Goal: Information Seeking & Learning: Compare options

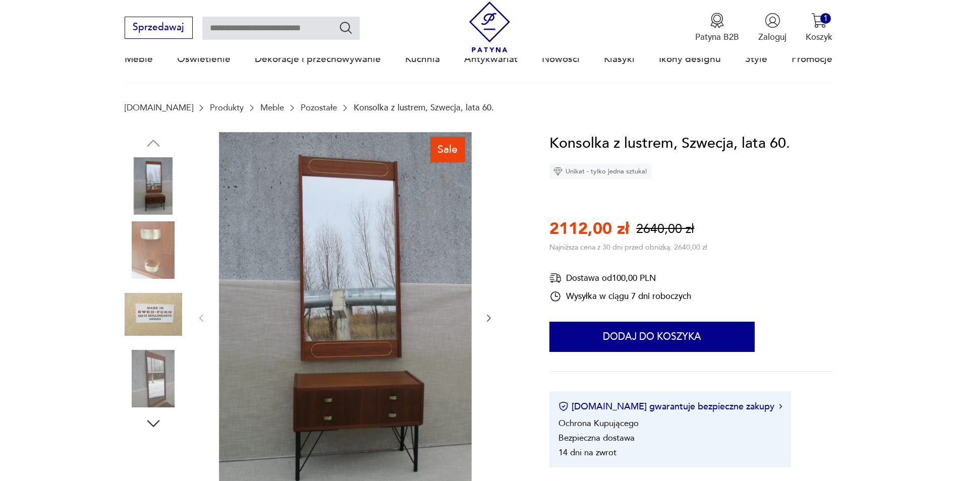
scroll to position [101, 0]
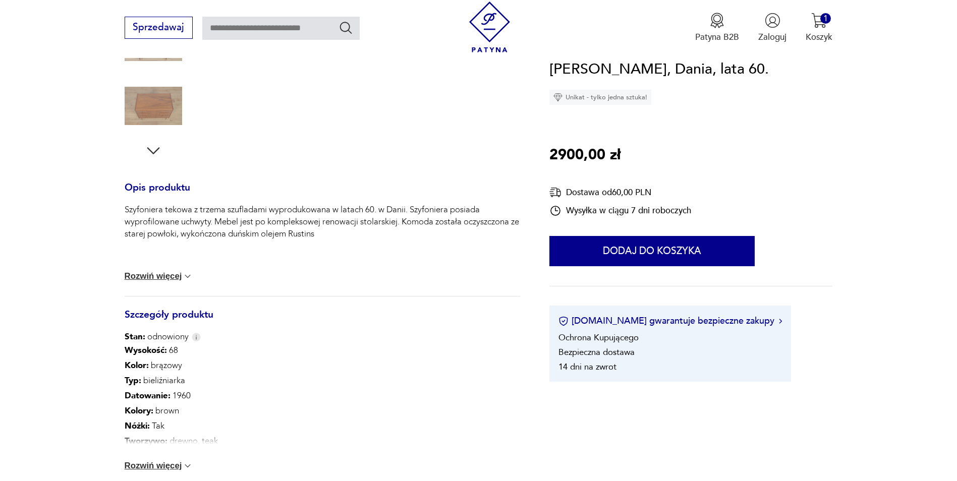
scroll to position [404, 0]
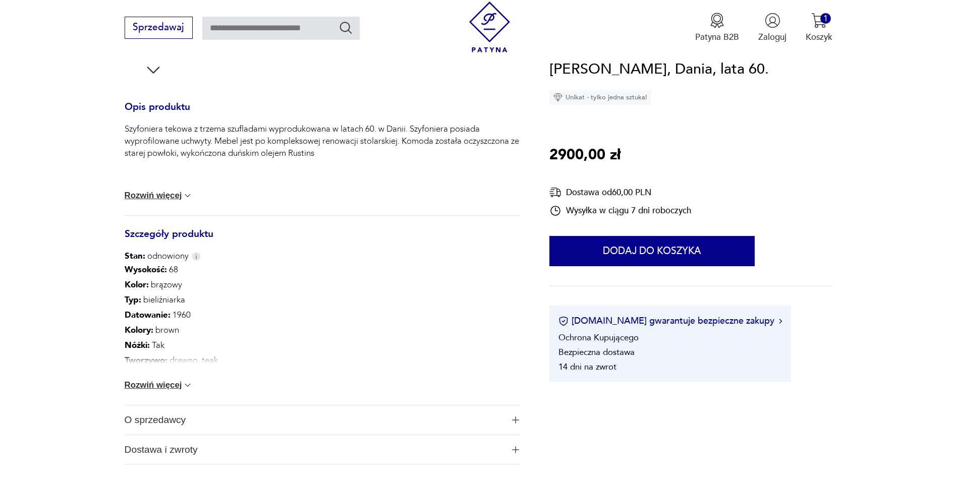
click at [180, 384] on button "Rozwiń więcej" at bounding box center [159, 385] width 69 height 10
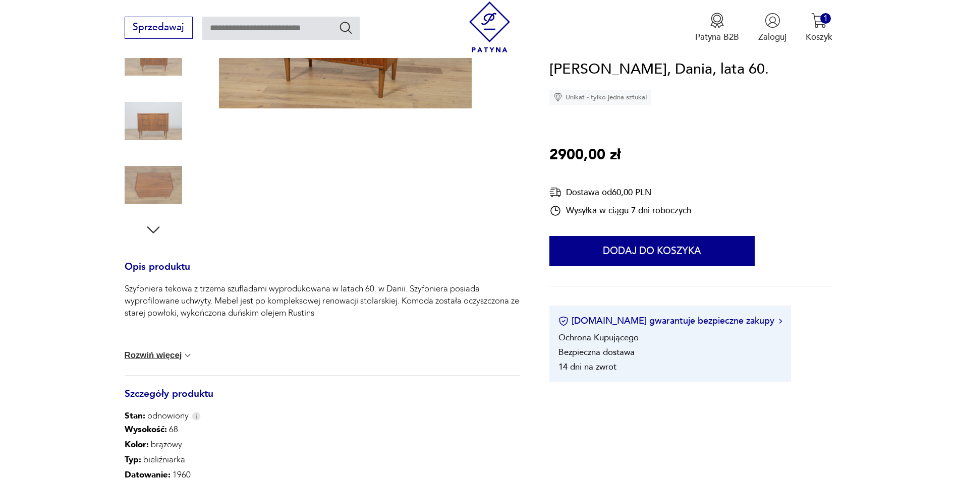
scroll to position [50, 0]
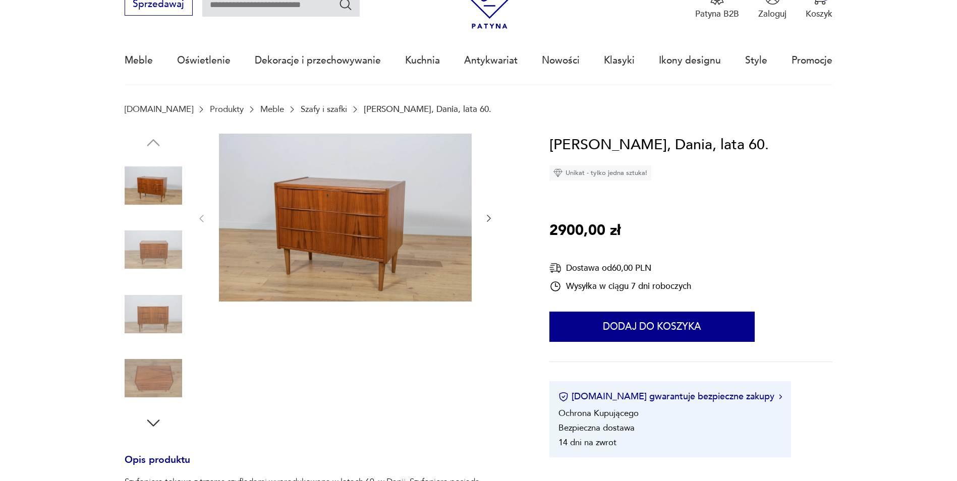
click at [491, 219] on icon "button" at bounding box center [489, 218] width 10 height 10
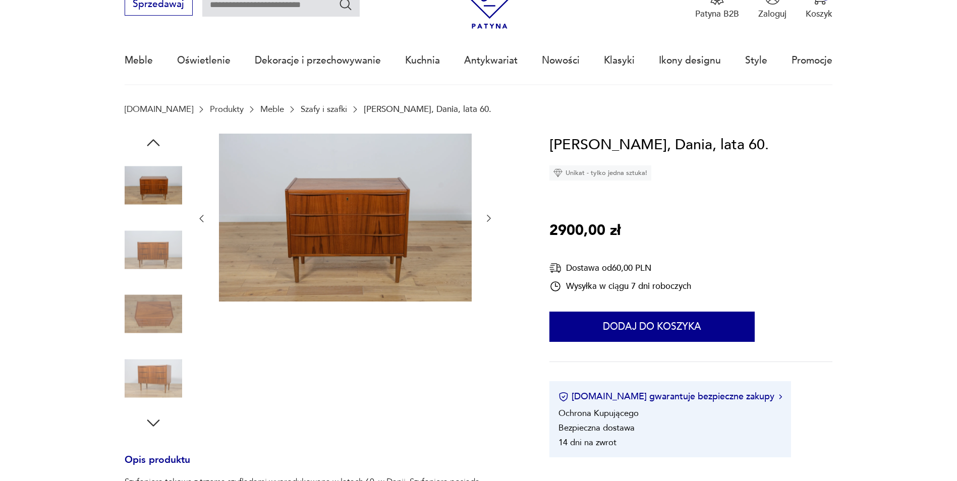
click at [491, 219] on icon "button" at bounding box center [489, 218] width 10 height 10
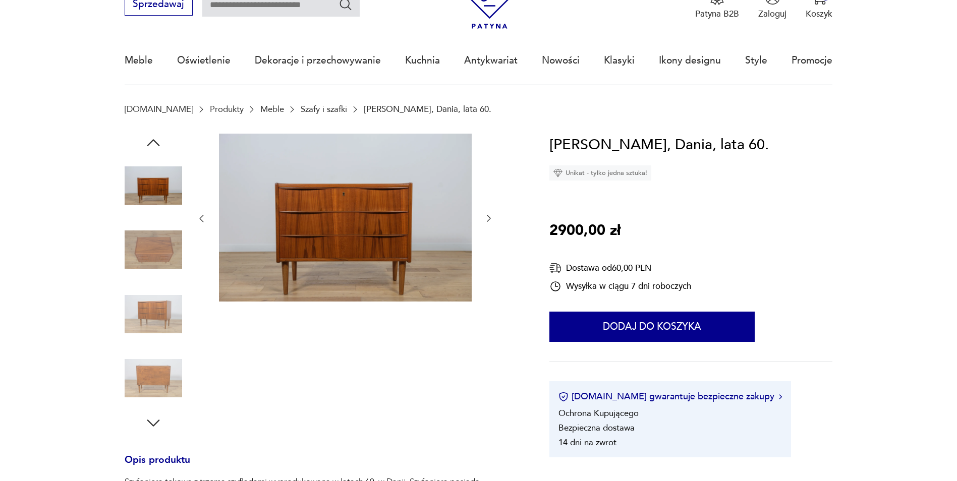
click at [491, 218] on icon "button" at bounding box center [489, 218] width 10 height 10
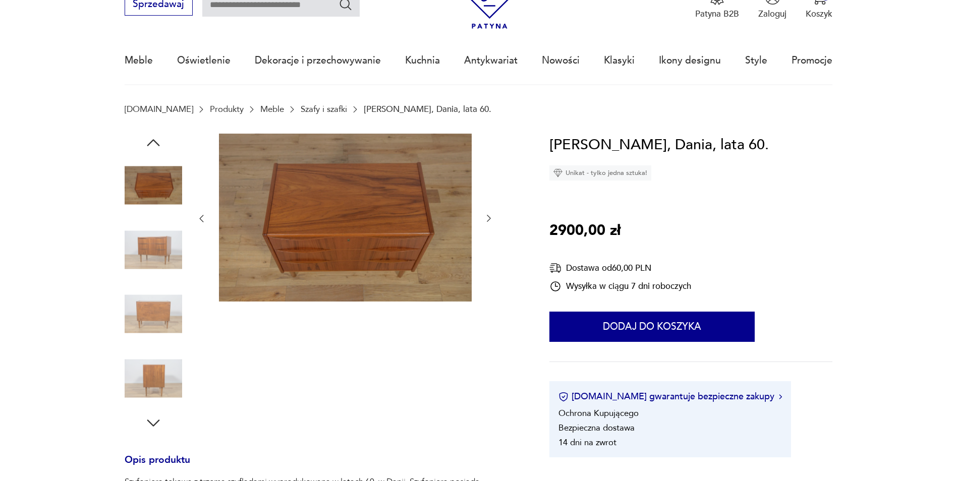
click at [491, 218] on icon "button" at bounding box center [489, 218] width 10 height 10
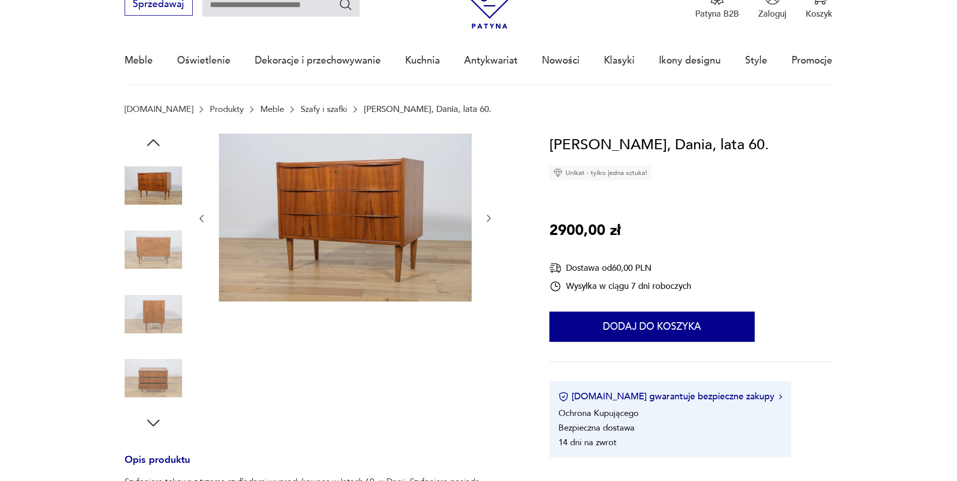
click at [491, 218] on icon "button" at bounding box center [489, 218] width 10 height 10
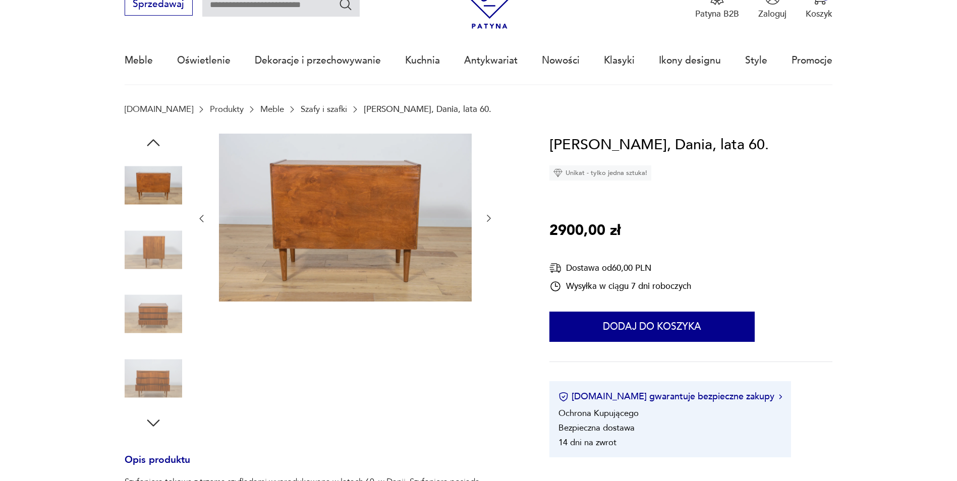
click at [491, 218] on icon "button" at bounding box center [489, 218] width 10 height 10
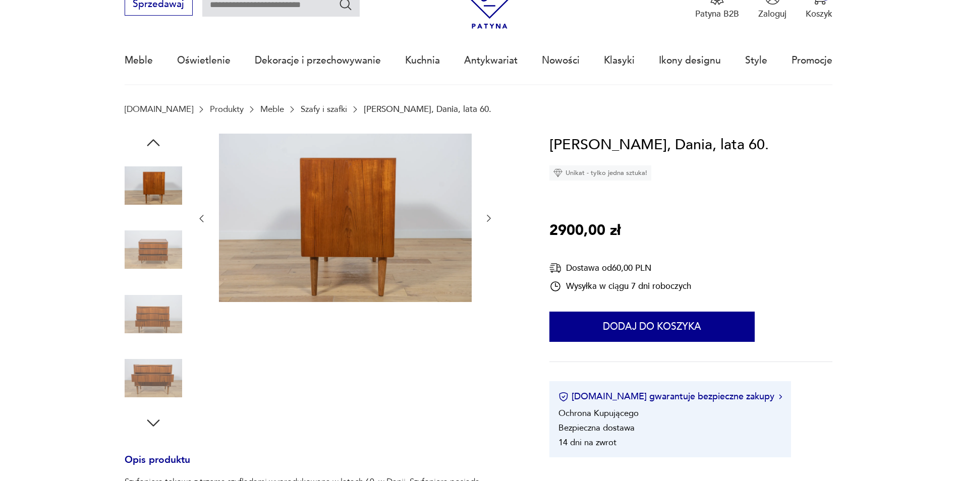
click at [491, 218] on icon "button" at bounding box center [489, 218] width 10 height 10
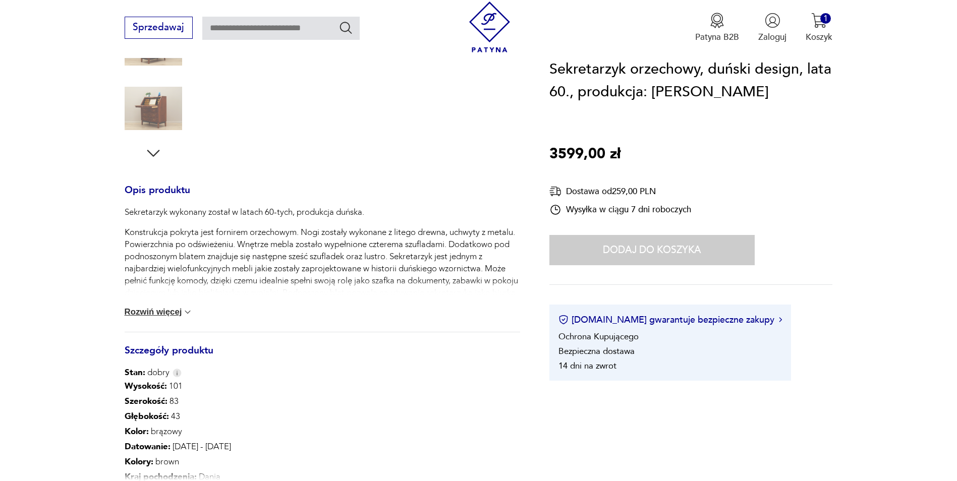
scroll to position [454, 0]
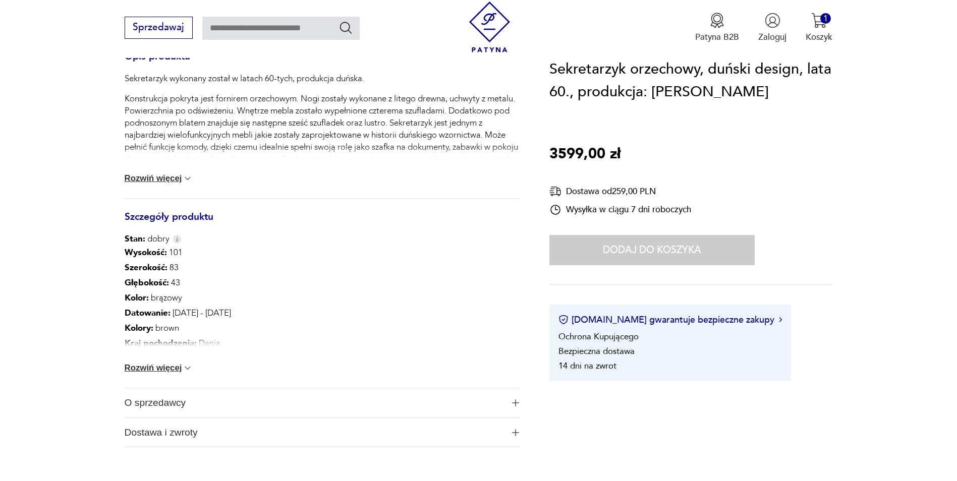
click at [170, 372] on button "Rozwiń więcej" at bounding box center [159, 368] width 69 height 10
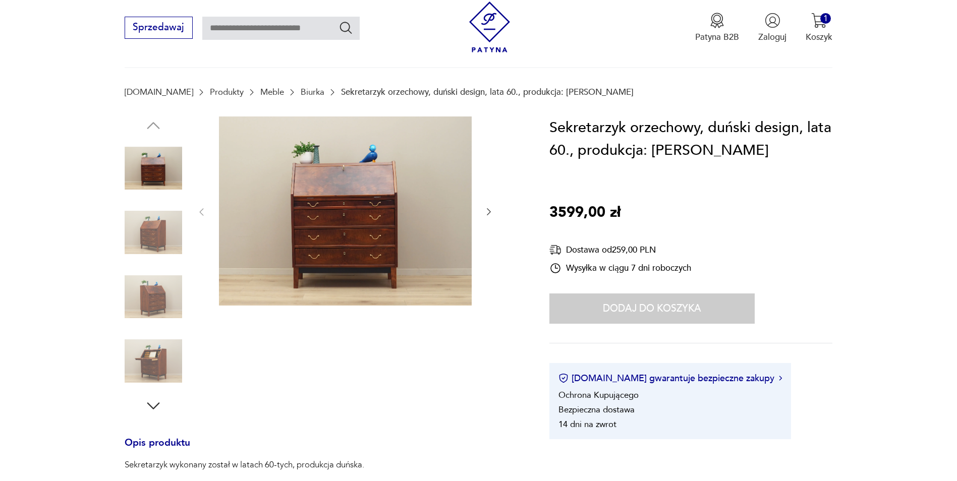
scroll to position [0, 0]
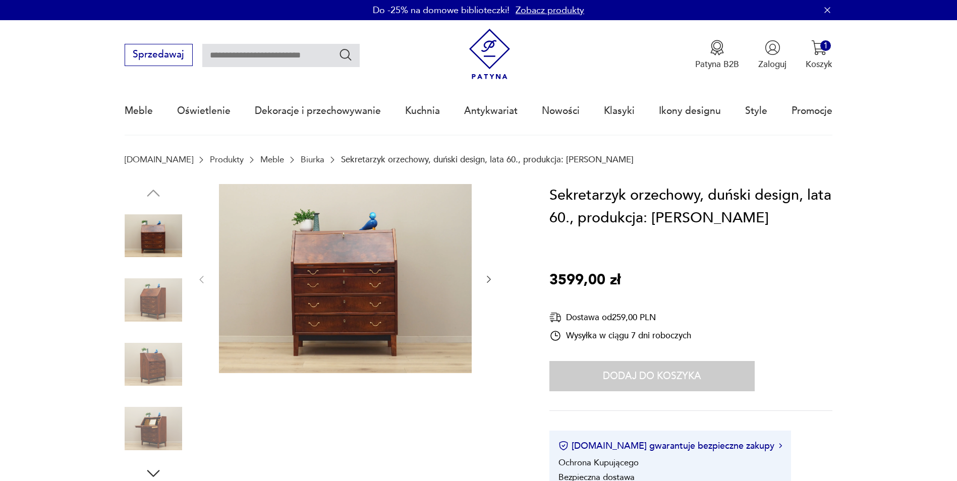
click at [327, 273] on img at bounding box center [345, 279] width 253 height 190
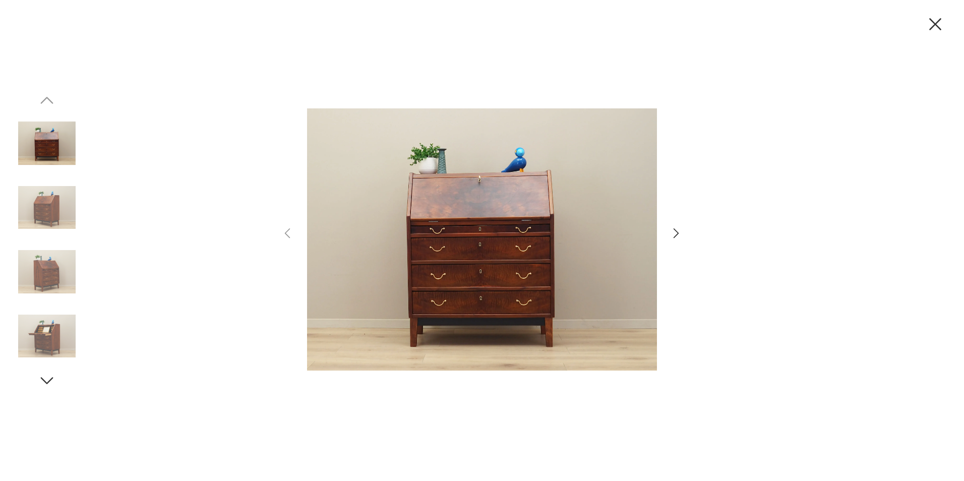
click at [678, 231] on icon "button" at bounding box center [676, 233] width 15 height 15
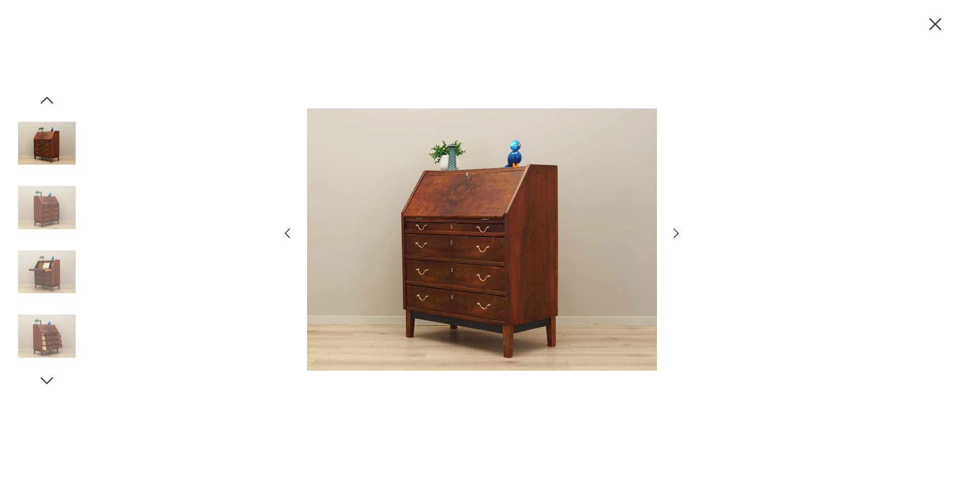
click at [678, 231] on icon "button" at bounding box center [676, 233] width 15 height 15
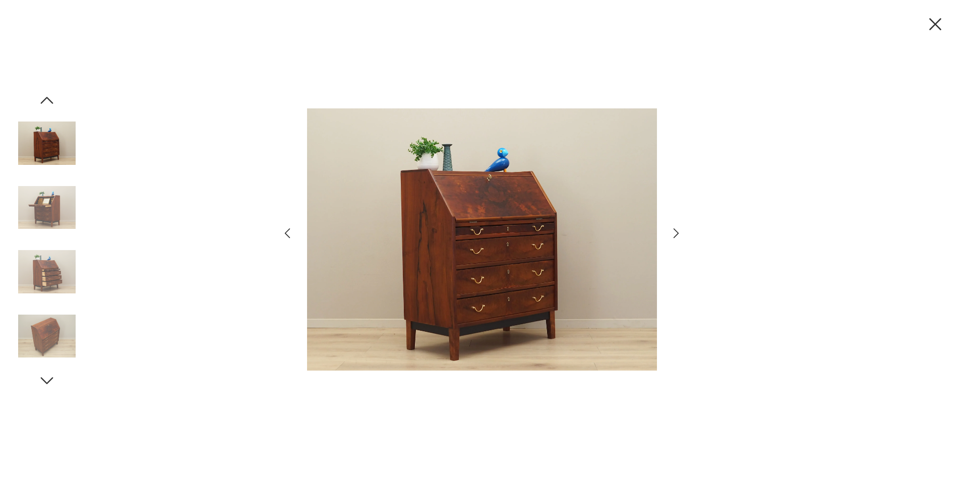
click at [678, 230] on icon "button" at bounding box center [676, 233] width 15 height 15
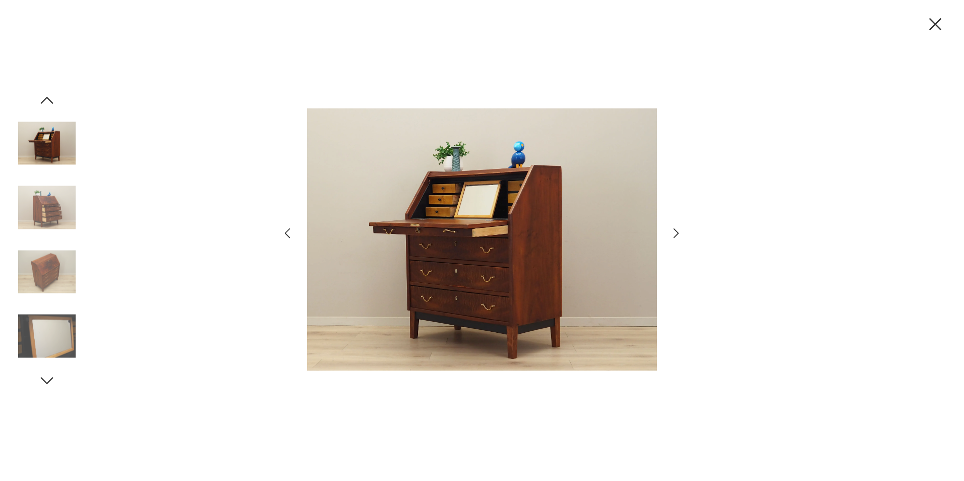
click at [678, 230] on icon "button" at bounding box center [676, 233] width 15 height 15
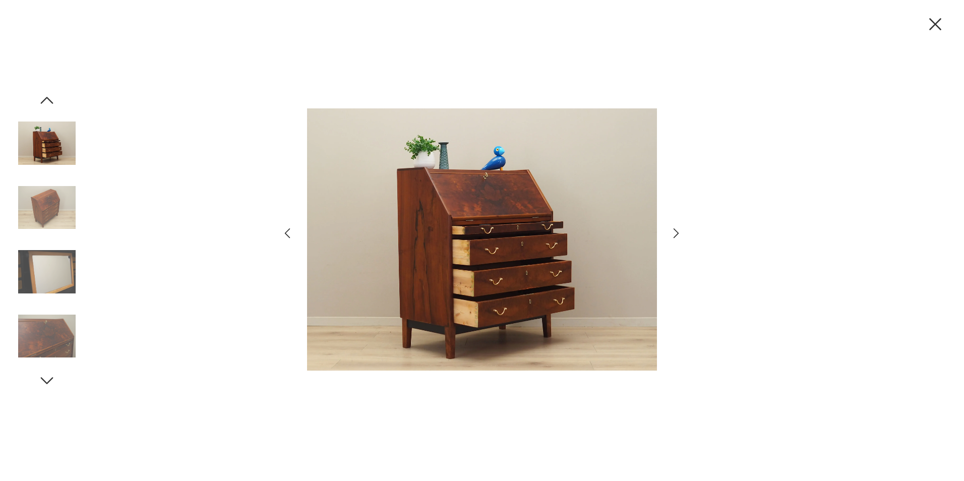
click at [678, 230] on icon "button" at bounding box center [676, 233] width 15 height 15
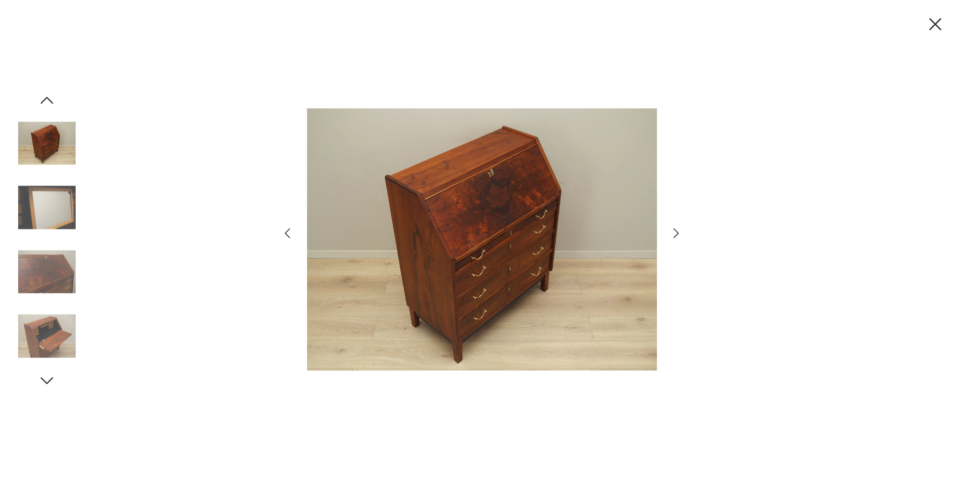
click at [678, 230] on icon "button" at bounding box center [676, 233] width 15 height 15
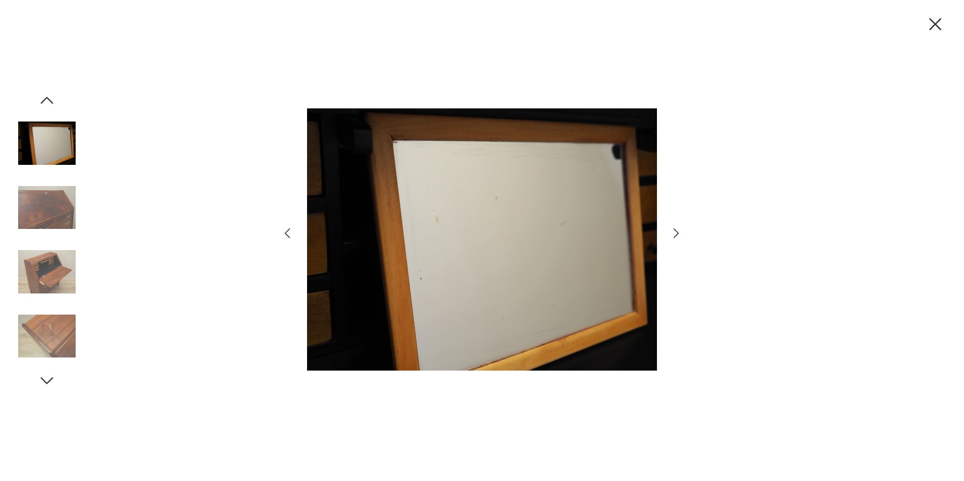
click at [678, 230] on icon "button" at bounding box center [676, 233] width 15 height 15
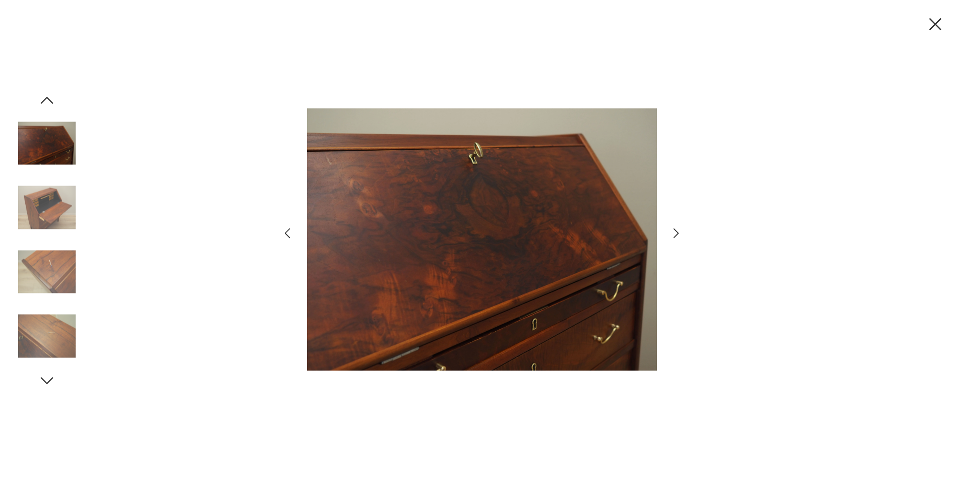
click at [280, 242] on div at bounding box center [482, 240] width 964 height 481
click at [284, 237] on icon "button" at bounding box center [287, 233] width 15 height 15
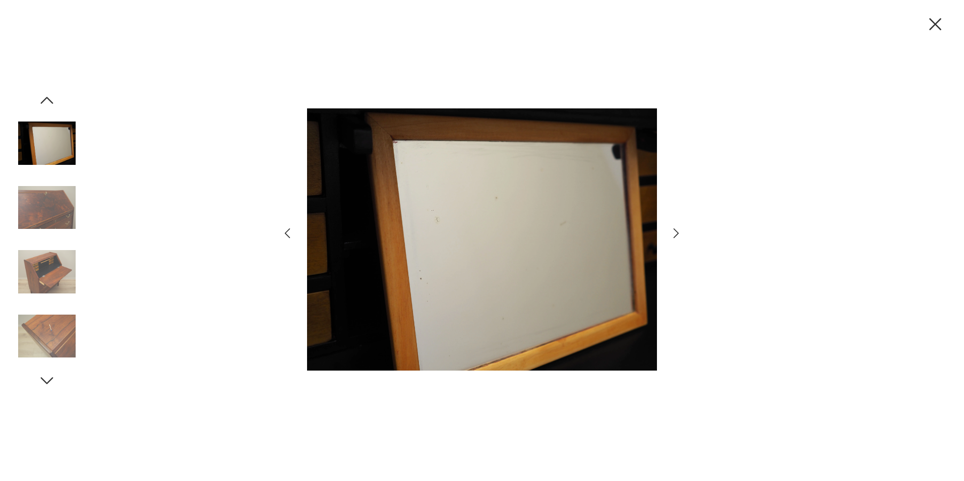
click at [677, 232] on icon "button" at bounding box center [676, 233] width 15 height 15
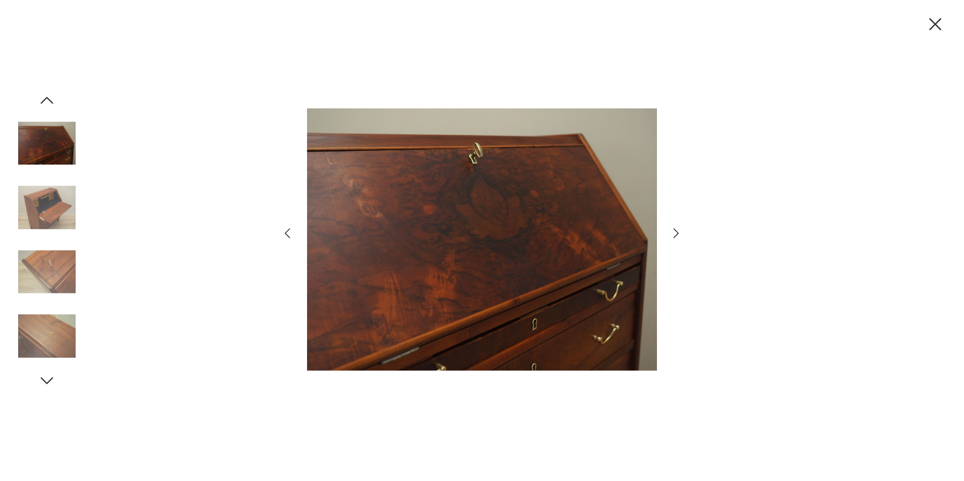
click at [677, 232] on icon "button" at bounding box center [676, 233] width 15 height 15
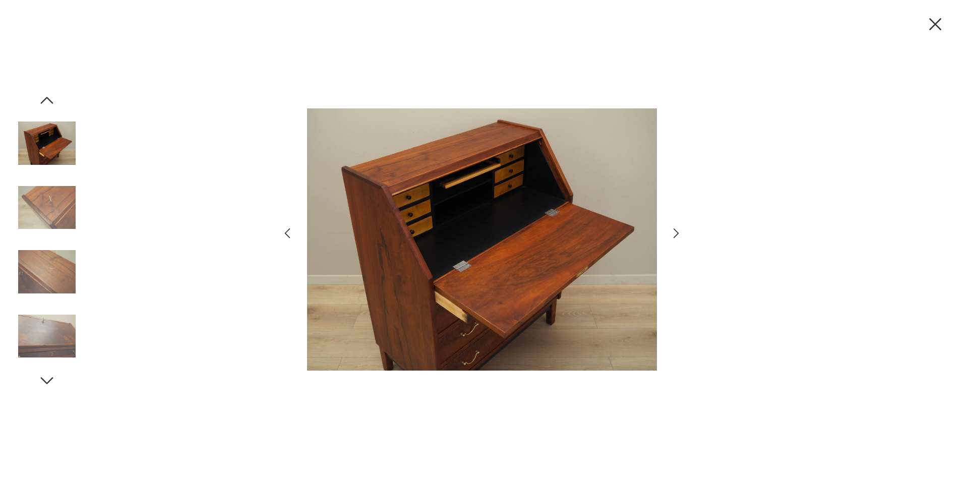
click at [677, 232] on icon "button" at bounding box center [676, 233] width 15 height 15
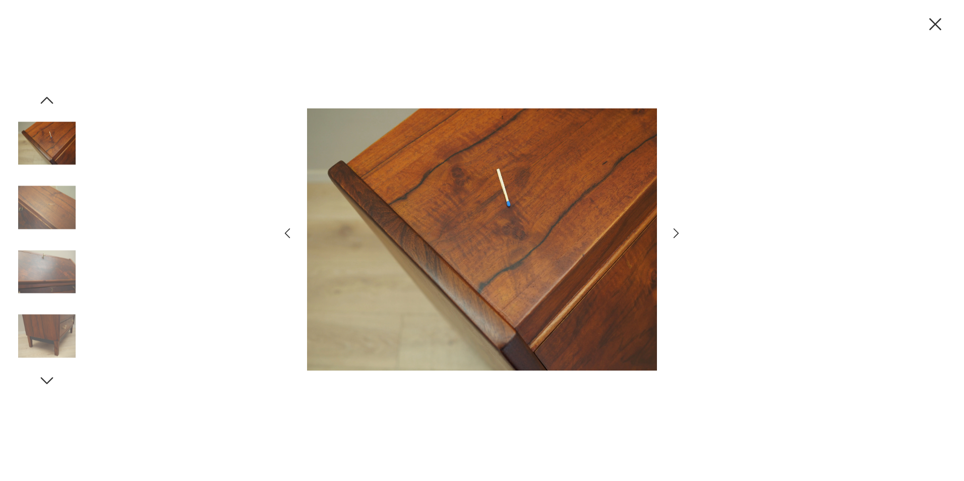
click at [677, 232] on icon "button" at bounding box center [676, 233] width 15 height 15
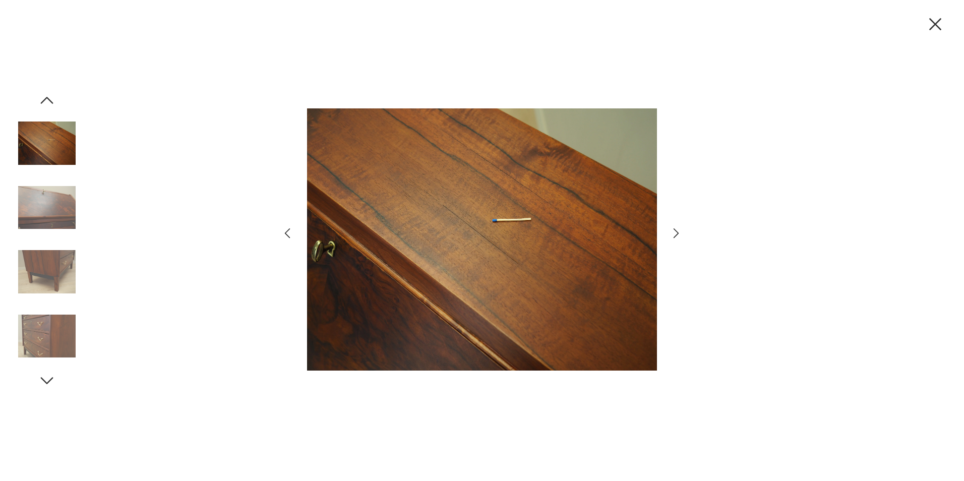
click at [677, 232] on icon "button" at bounding box center [676, 233] width 15 height 15
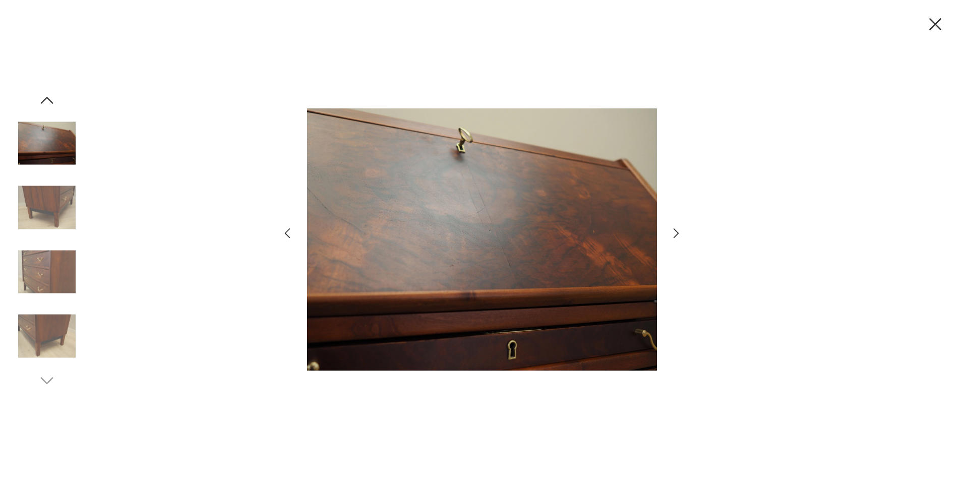
click at [677, 232] on icon "button" at bounding box center [676, 233] width 15 height 15
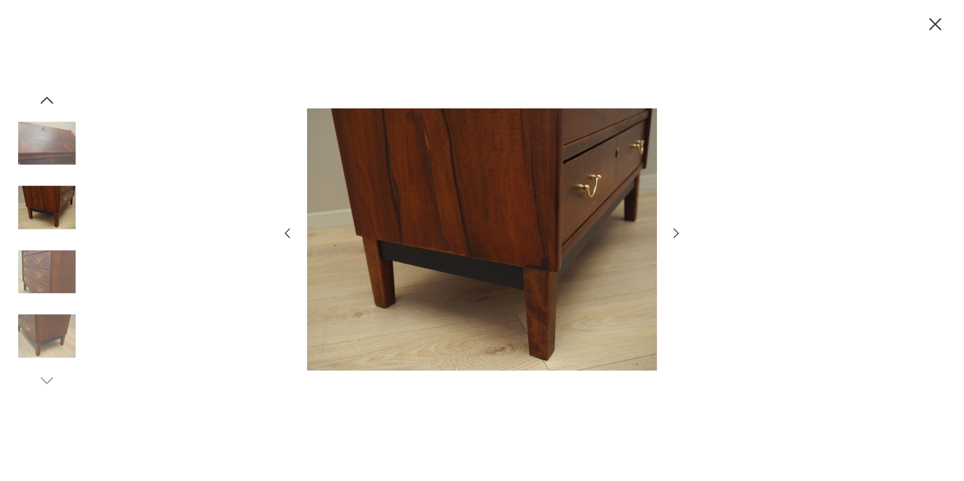
click at [677, 232] on icon "button" at bounding box center [676, 233] width 15 height 15
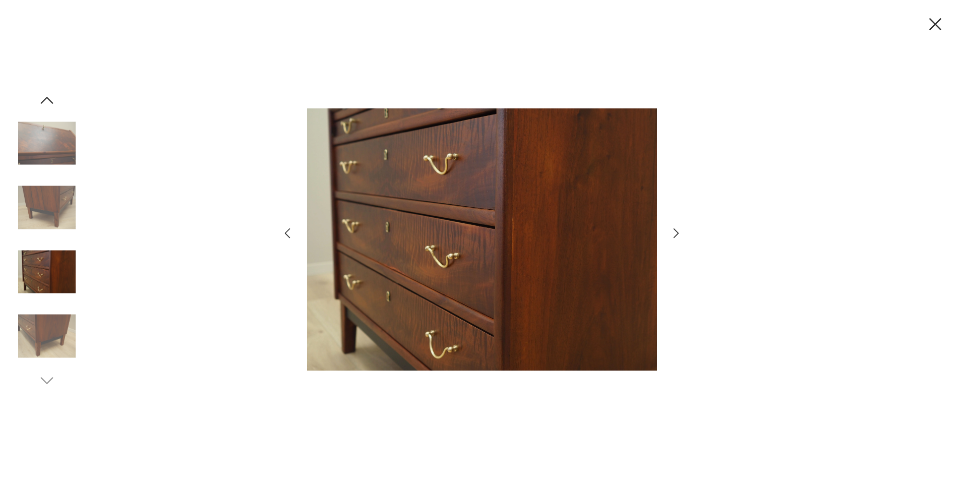
click at [677, 232] on icon "button" at bounding box center [676, 233] width 15 height 15
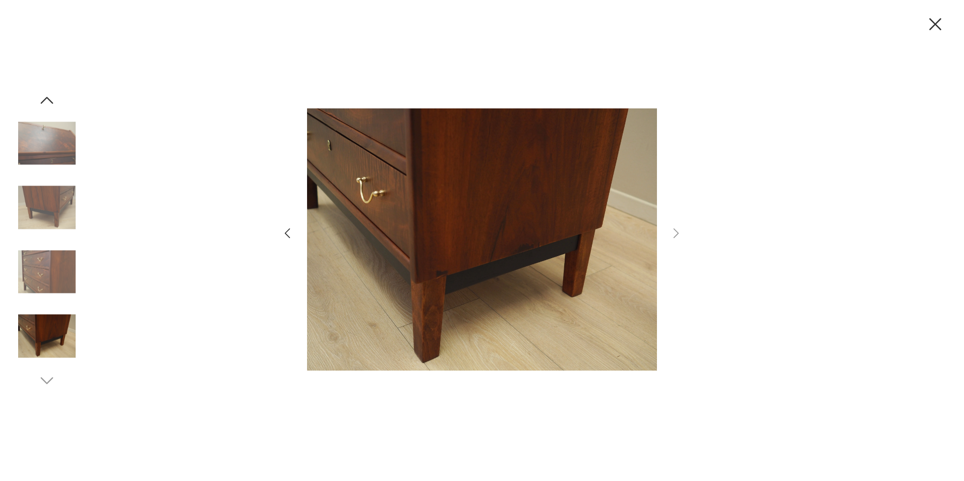
click at [801, 100] on div at bounding box center [482, 240] width 964 height 481
click at [927, 24] on icon "button" at bounding box center [935, 24] width 21 height 21
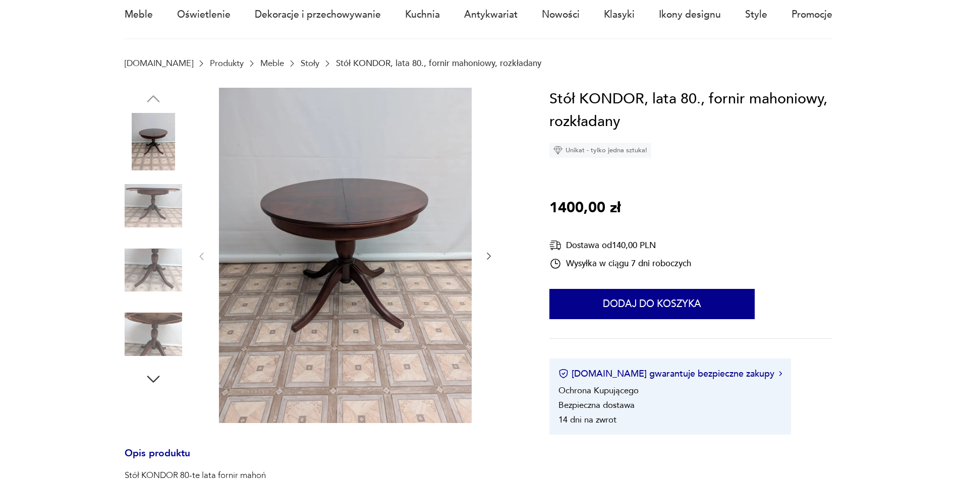
scroll to position [50, 0]
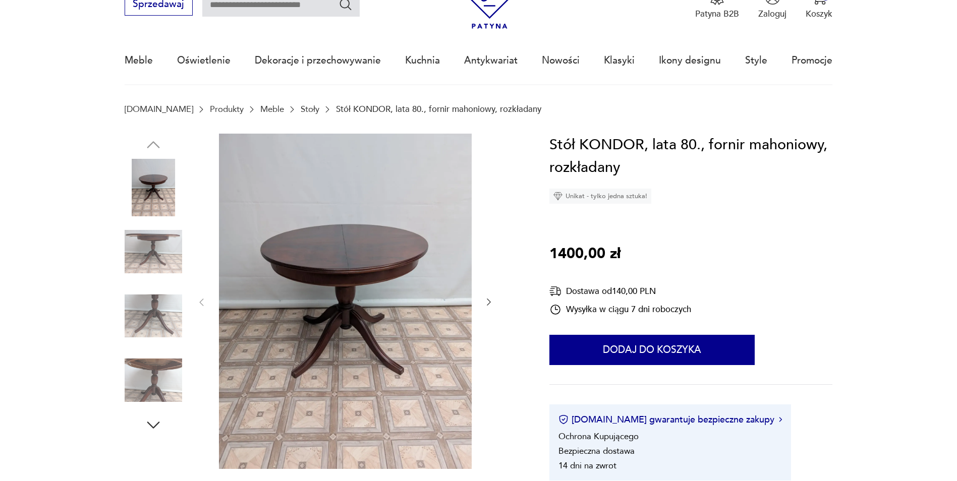
click at [487, 301] on icon "button" at bounding box center [489, 302] width 10 height 10
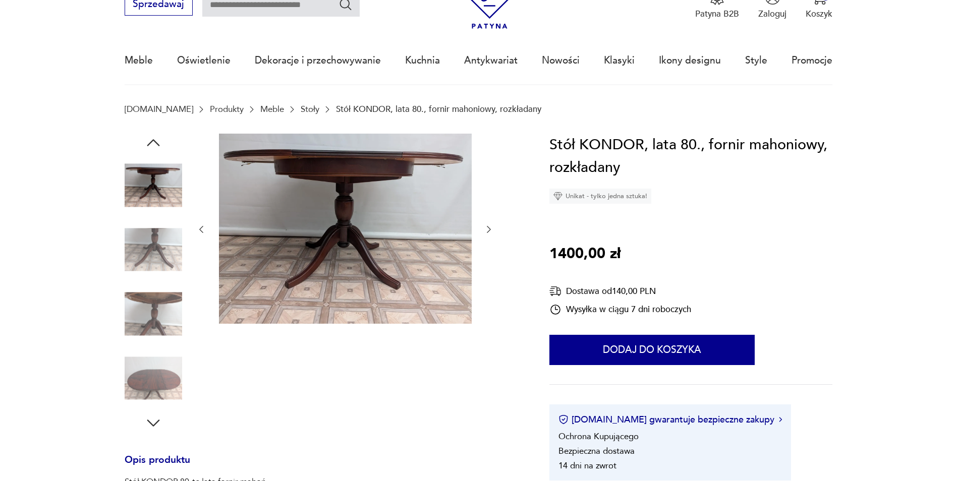
scroll to position [0, 0]
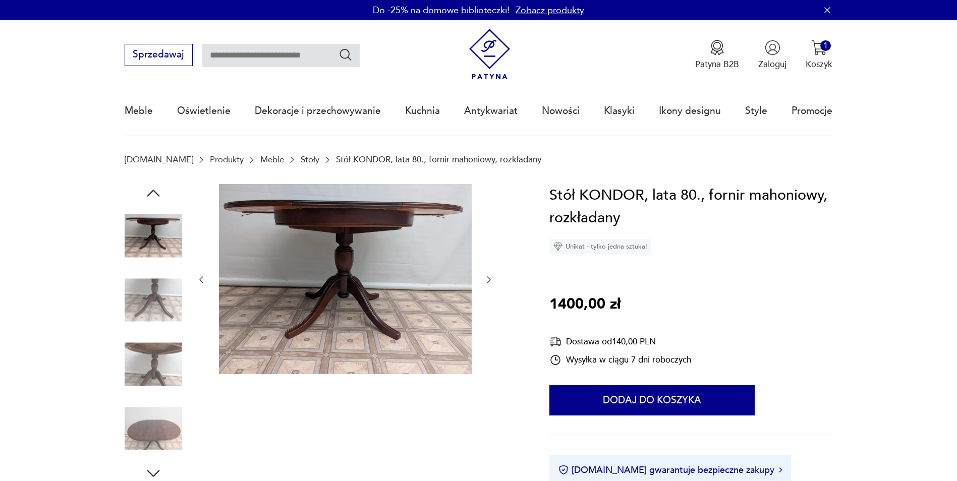
drag, startPoint x: 155, startPoint y: 184, endPoint x: 157, endPoint y: 191, distance: 7.2
click at [155, 184] on icon "button" at bounding box center [153, 193] width 18 height 18
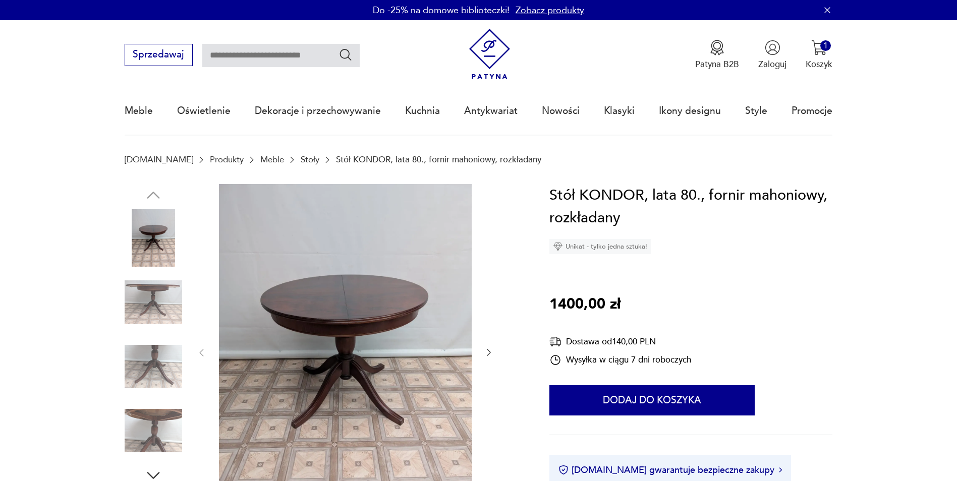
click at [408, 249] on img at bounding box center [345, 352] width 253 height 336
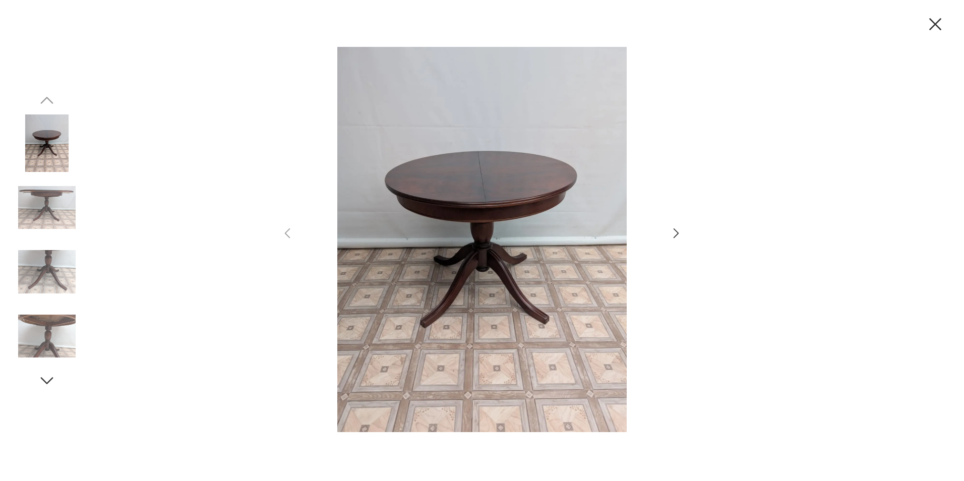
click at [672, 235] on icon "button" at bounding box center [676, 233] width 15 height 15
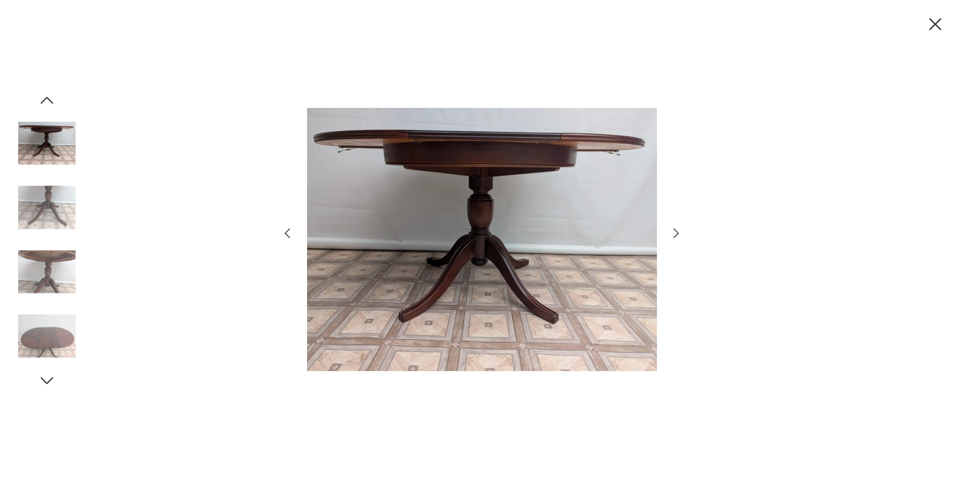
click at [673, 237] on icon "button" at bounding box center [676, 233] width 15 height 15
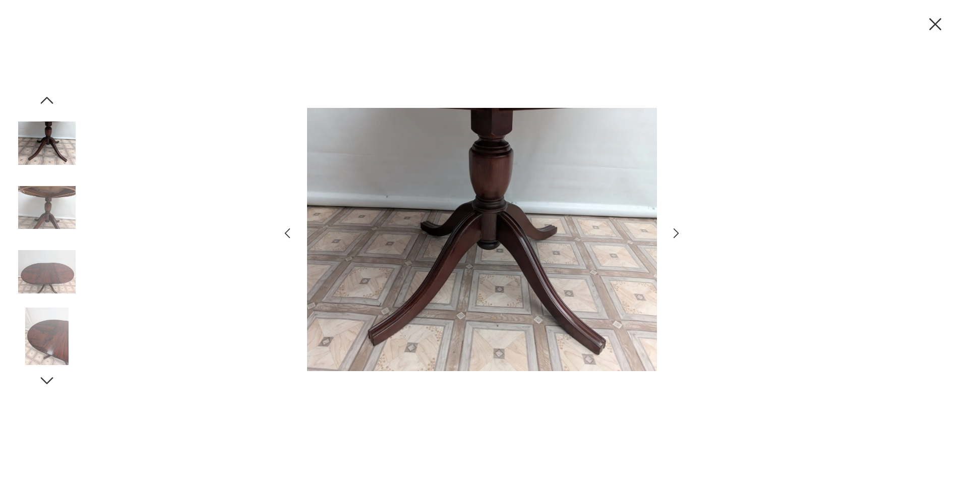
click at [674, 233] on icon "button" at bounding box center [676, 233] width 15 height 15
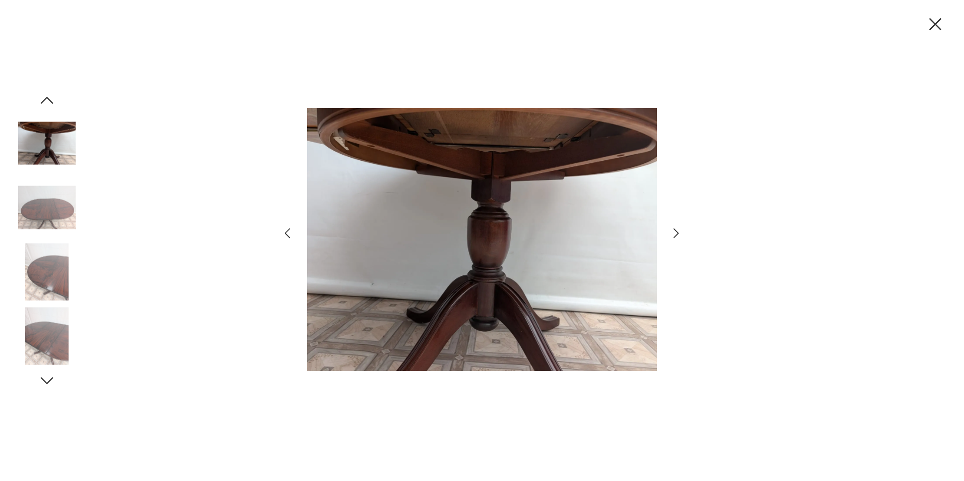
click at [674, 233] on icon "button" at bounding box center [676, 233] width 15 height 15
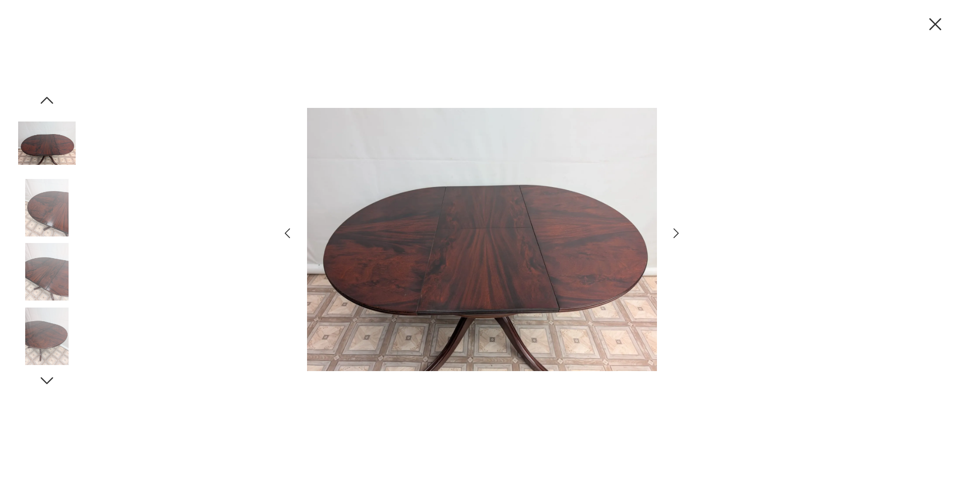
click at [675, 232] on icon "button" at bounding box center [676, 233] width 15 height 15
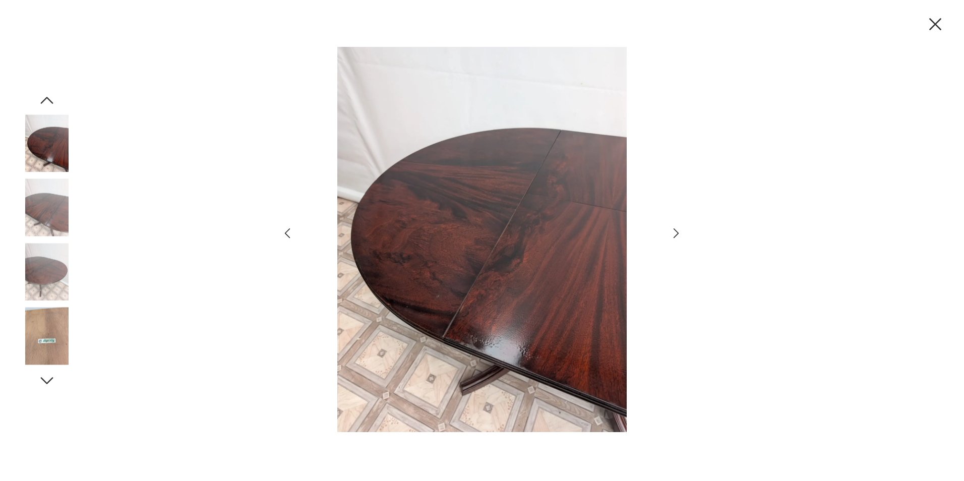
click at [675, 232] on icon "button" at bounding box center [676, 233] width 15 height 15
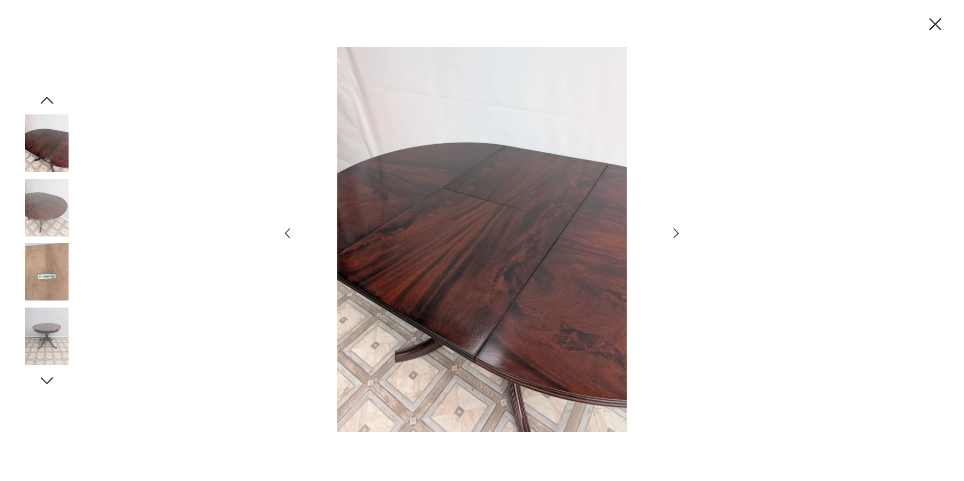
click at [675, 232] on icon "button" at bounding box center [676, 233] width 15 height 15
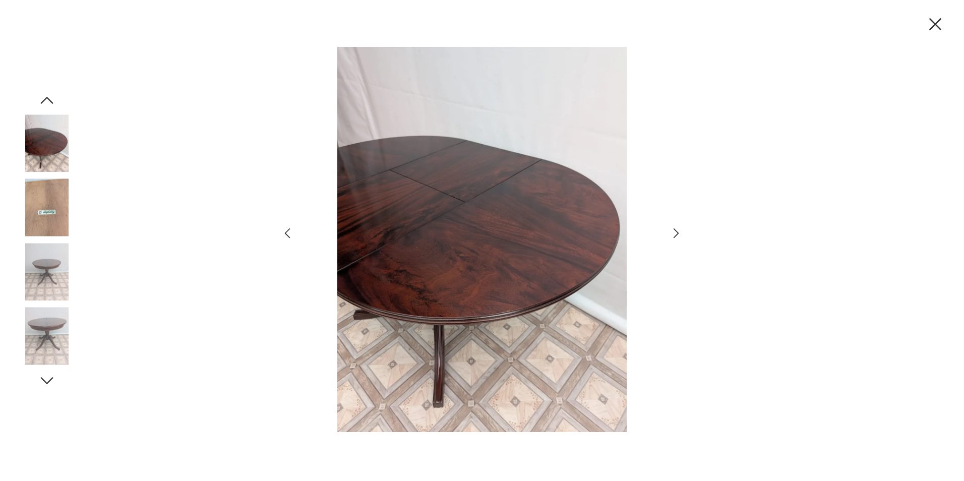
click at [675, 232] on icon "button" at bounding box center [676, 233] width 15 height 15
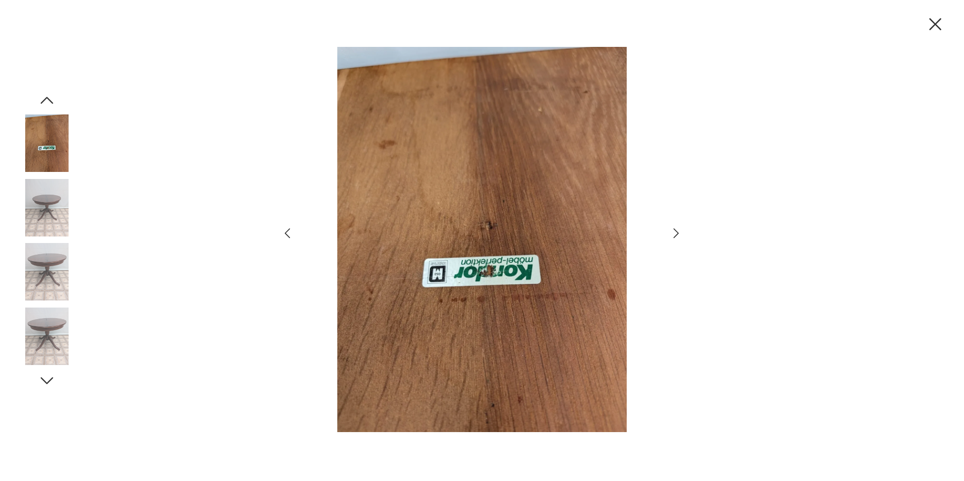
click at [673, 231] on icon "button" at bounding box center [676, 233] width 15 height 15
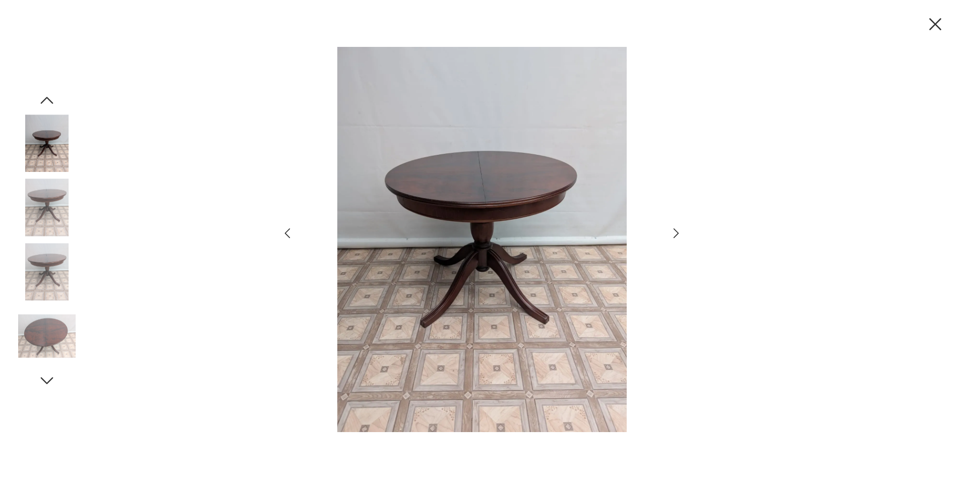
click at [673, 231] on icon "button" at bounding box center [676, 233] width 15 height 15
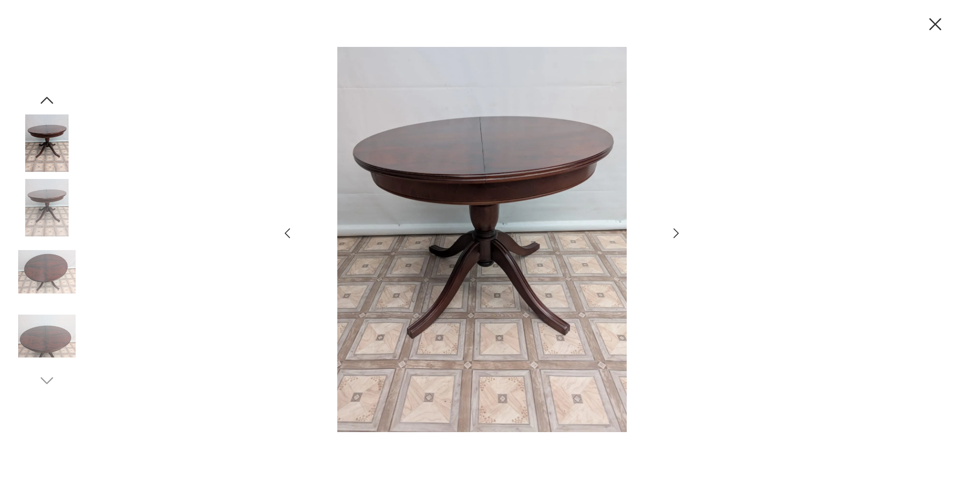
click at [673, 231] on icon "button" at bounding box center [676, 233] width 15 height 15
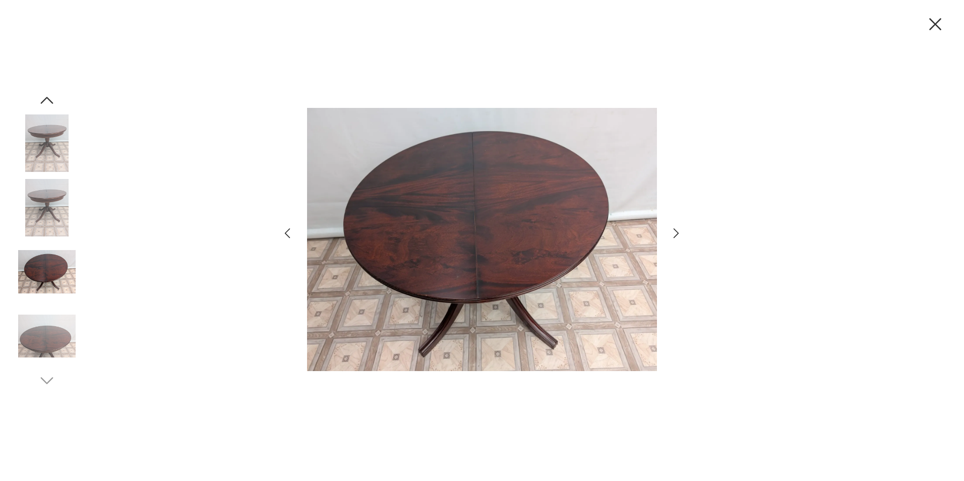
click at [446, 240] on img at bounding box center [482, 239] width 350 height 385
click at [804, 155] on div at bounding box center [482, 240] width 964 height 481
click at [934, 19] on icon "button" at bounding box center [935, 24] width 21 height 21
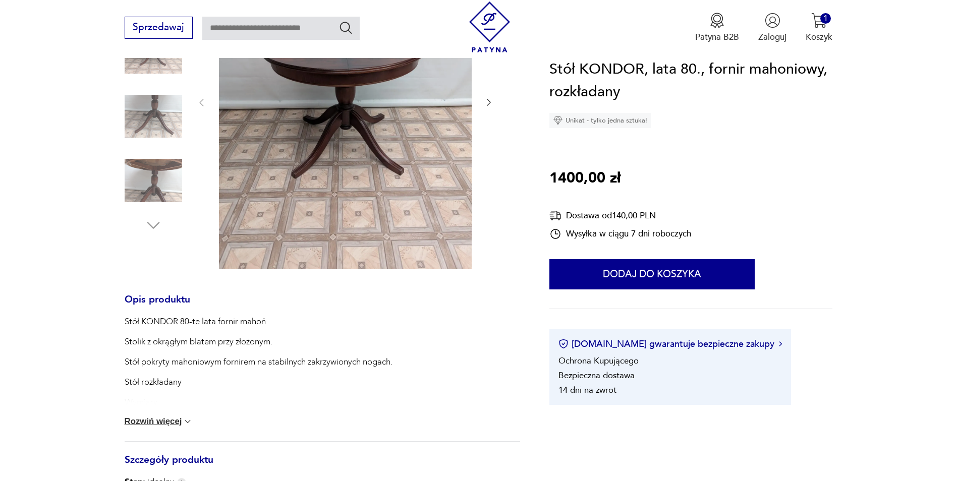
scroll to position [404, 0]
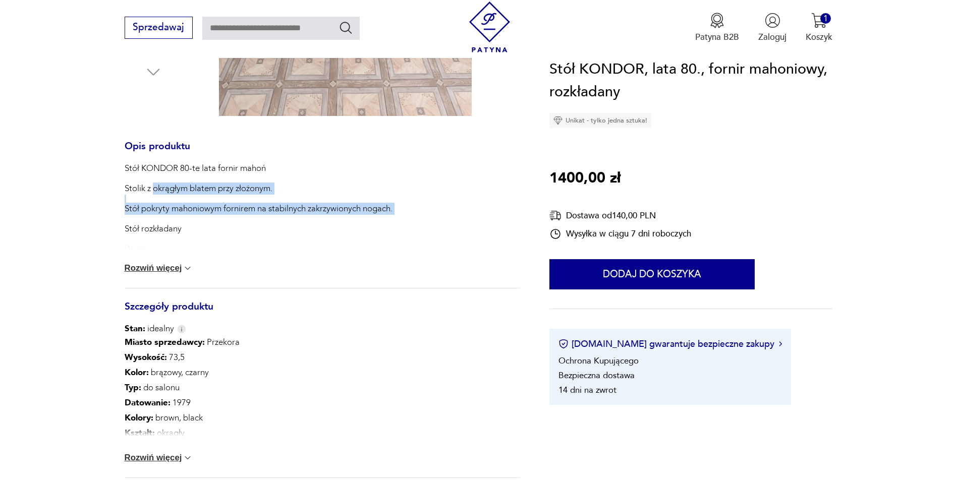
drag, startPoint x: 154, startPoint y: 187, endPoint x: 208, endPoint y: 221, distance: 63.7
click at [208, 221] on div "Stół KONDOR 80-te lata fornir mahoń Stolik z okrągłym blatem przy złożonym. Stó…" at bounding box center [263, 323] width 277 height 323
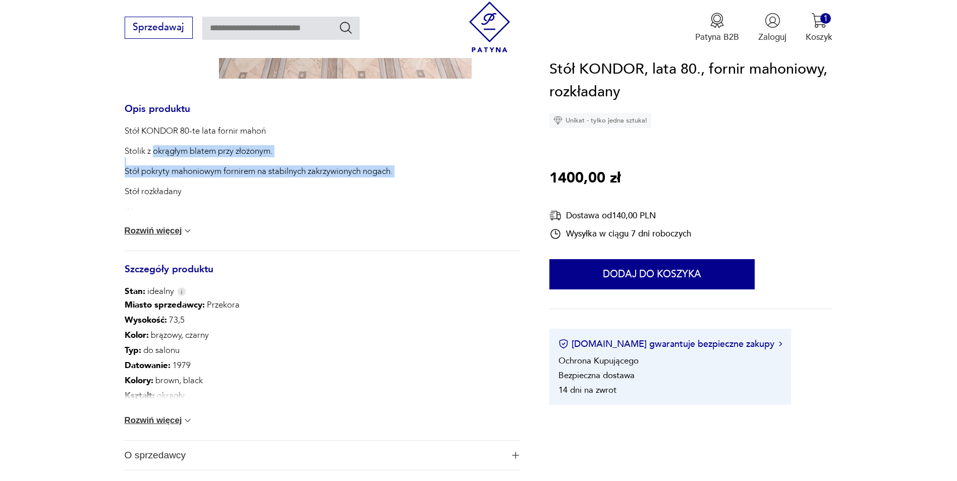
scroll to position [504, 0]
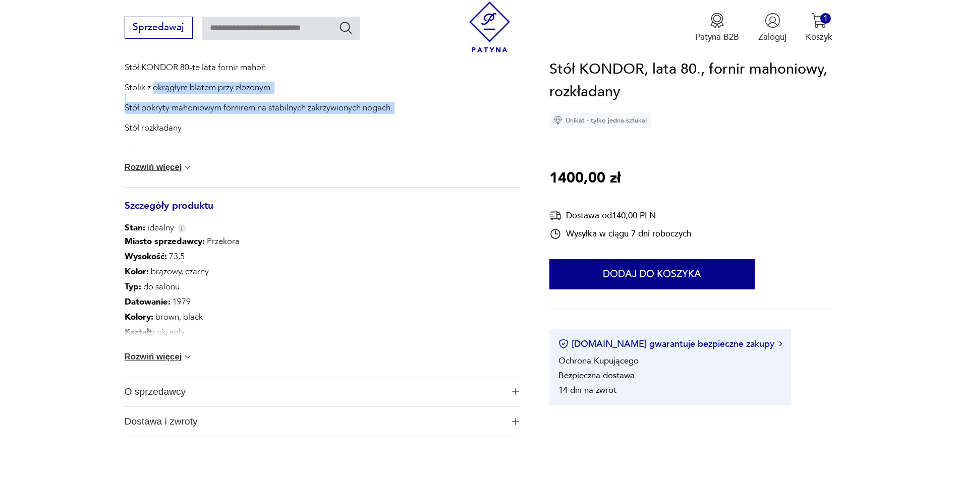
click at [190, 357] on img at bounding box center [188, 357] width 10 height 10
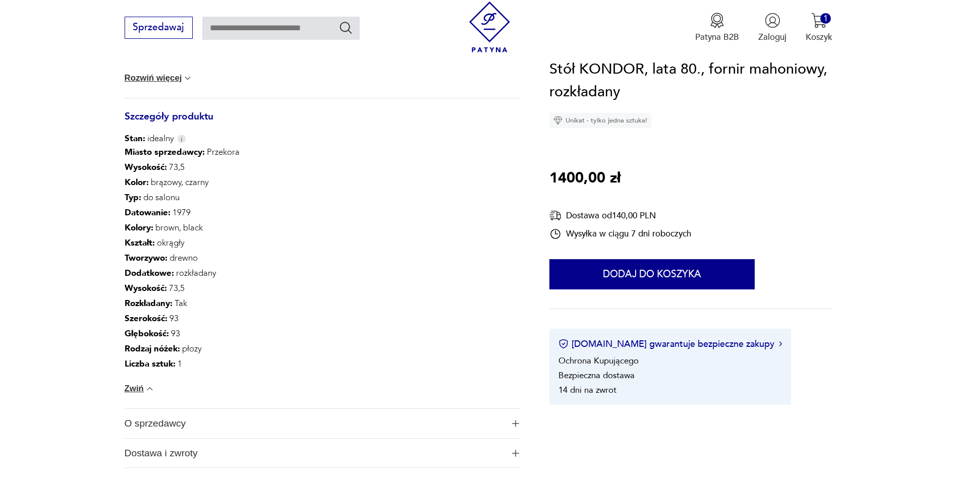
scroll to position [605, 0]
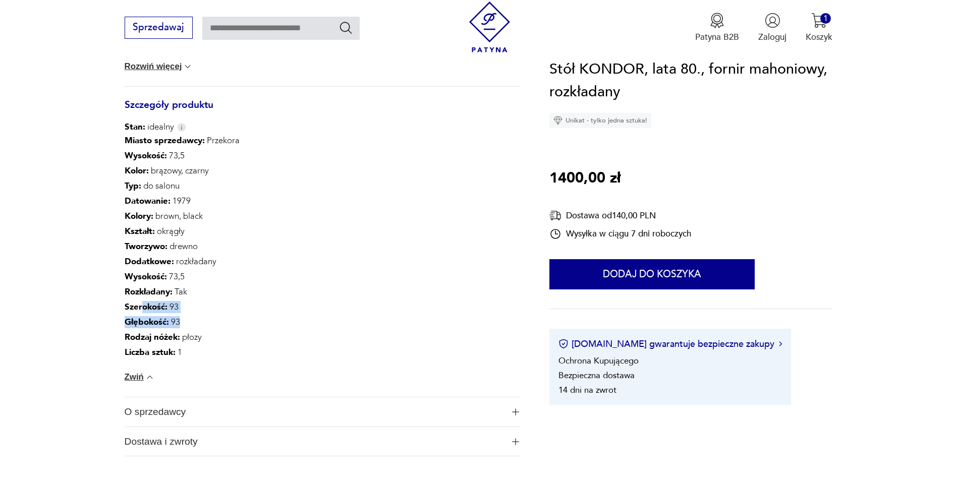
drag, startPoint x: 140, startPoint y: 308, endPoint x: 184, endPoint y: 327, distance: 47.4
click at [184, 327] on div "Miasto sprzedawcy : Przekora Wysokość : 73,5 Kolor: brązowy, czarny Typ : do sa…" at bounding box center [182, 246] width 115 height 227
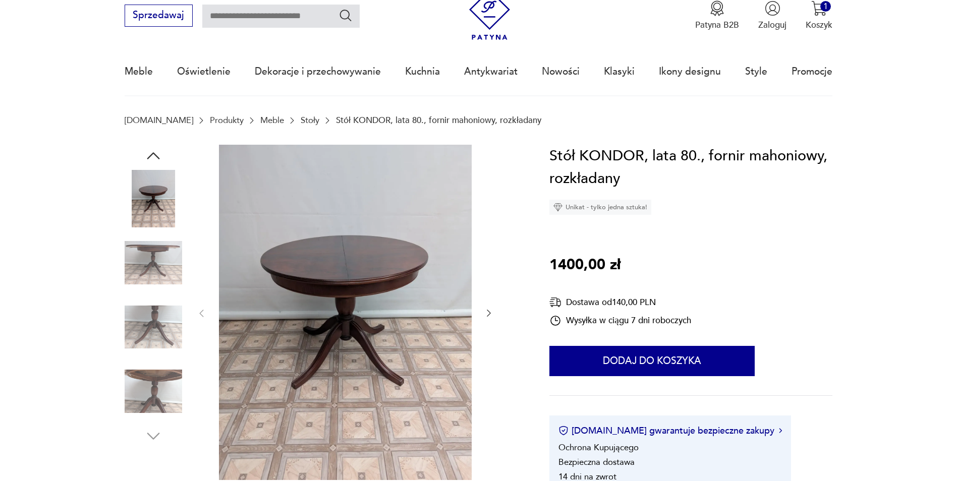
scroll to position [101, 0]
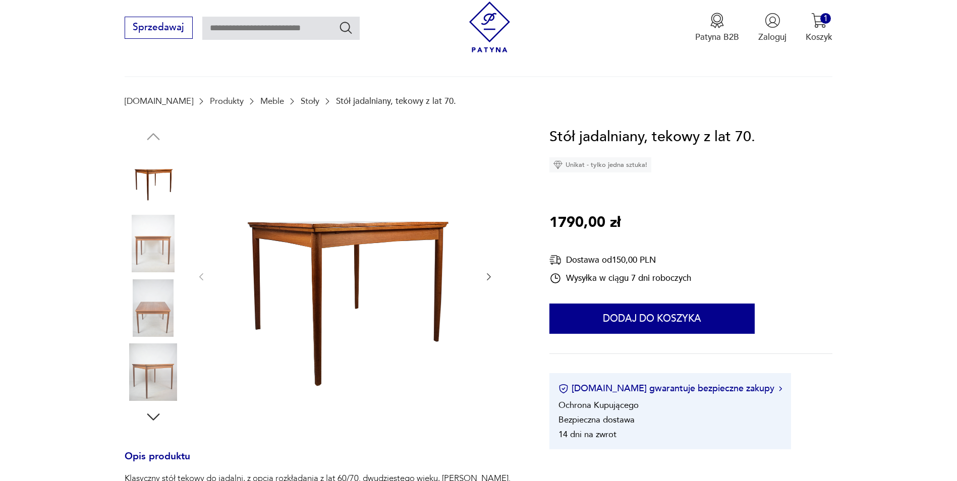
scroll to position [151, 0]
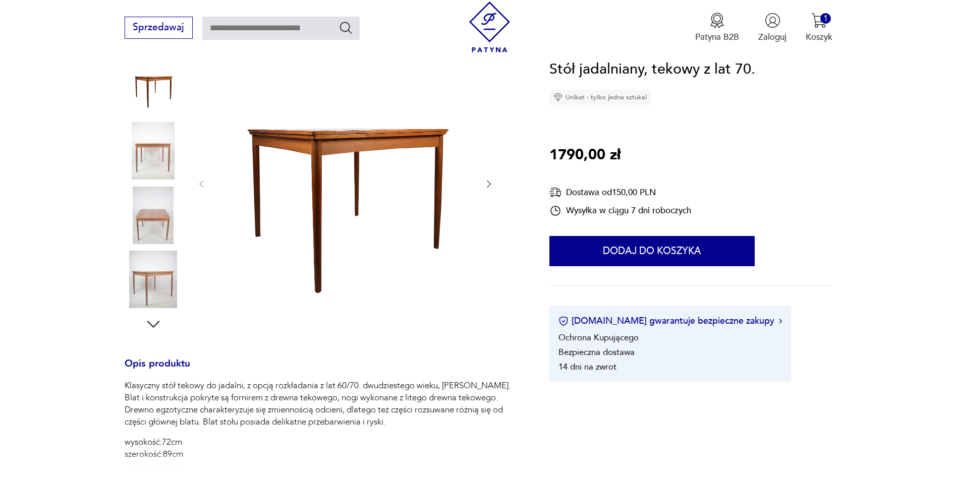
click at [155, 281] on img at bounding box center [154, 280] width 58 height 58
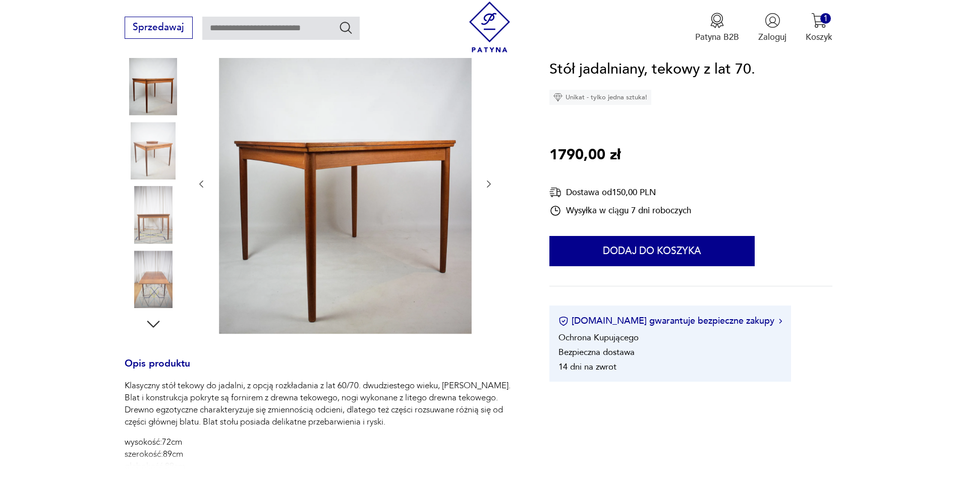
click at [145, 160] on img at bounding box center [154, 151] width 58 height 58
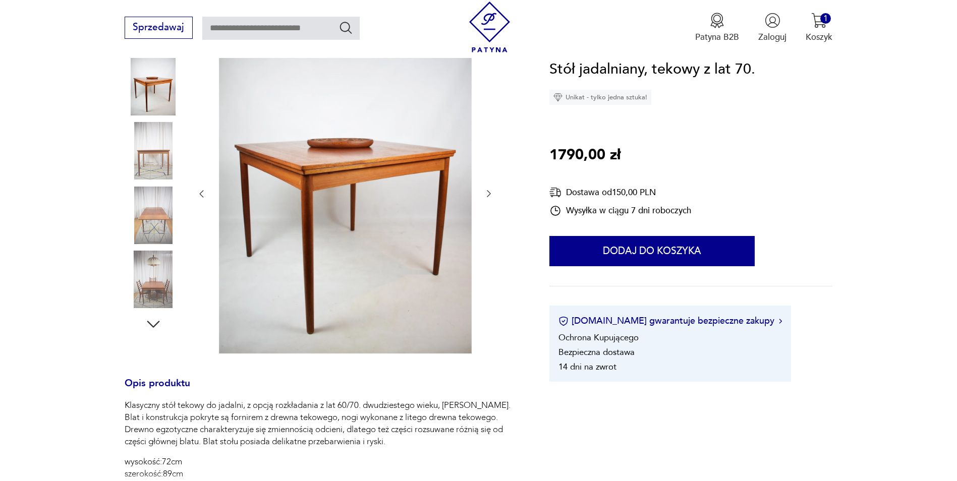
click at [155, 162] on img at bounding box center [154, 151] width 58 height 58
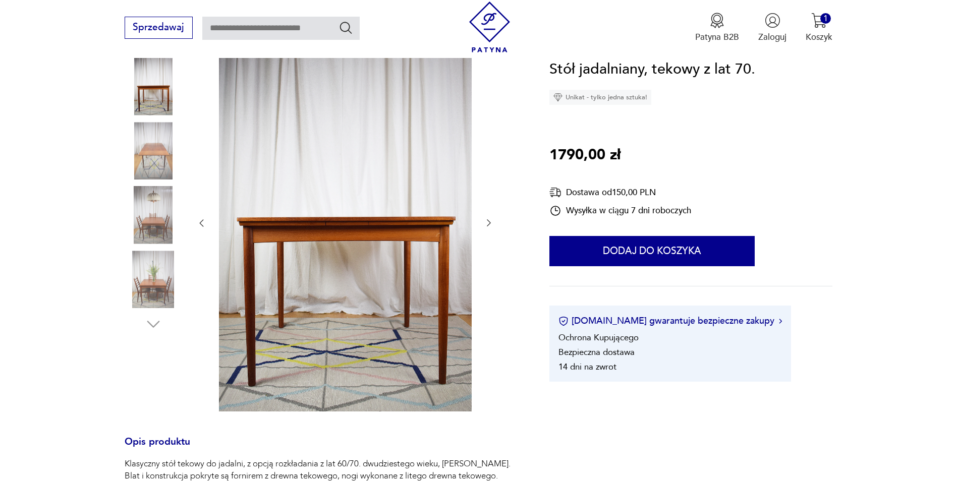
scroll to position [404, 0]
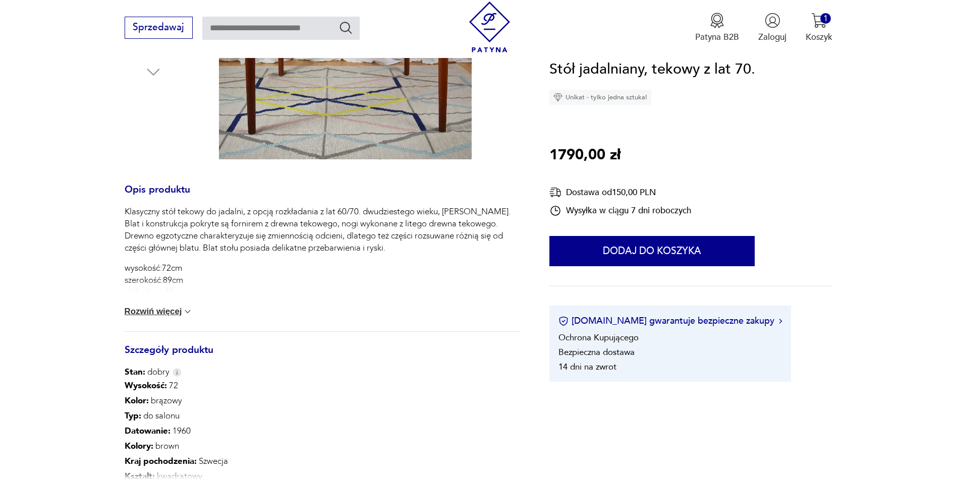
click at [180, 314] on button "Rozwiń więcej" at bounding box center [159, 312] width 69 height 10
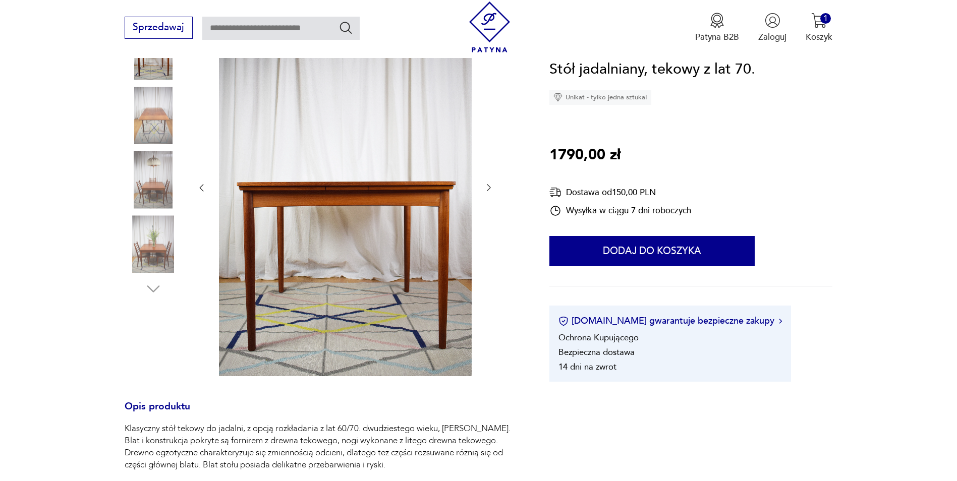
scroll to position [101, 0]
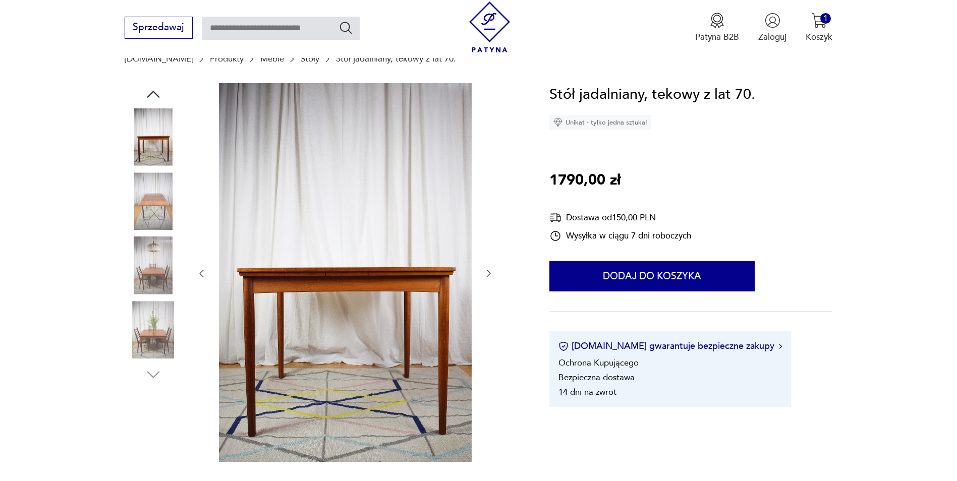
click at [488, 264] on div at bounding box center [345, 273] width 298 height 381
click at [485, 268] on div at bounding box center [345, 273] width 298 height 381
click at [491, 272] on icon "button" at bounding box center [489, 273] width 10 height 10
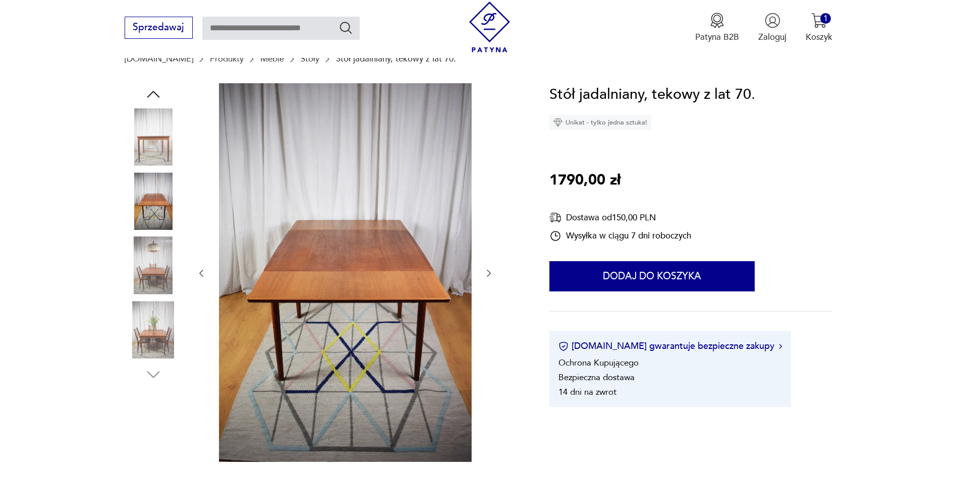
click at [493, 271] on icon "button" at bounding box center [489, 273] width 10 height 10
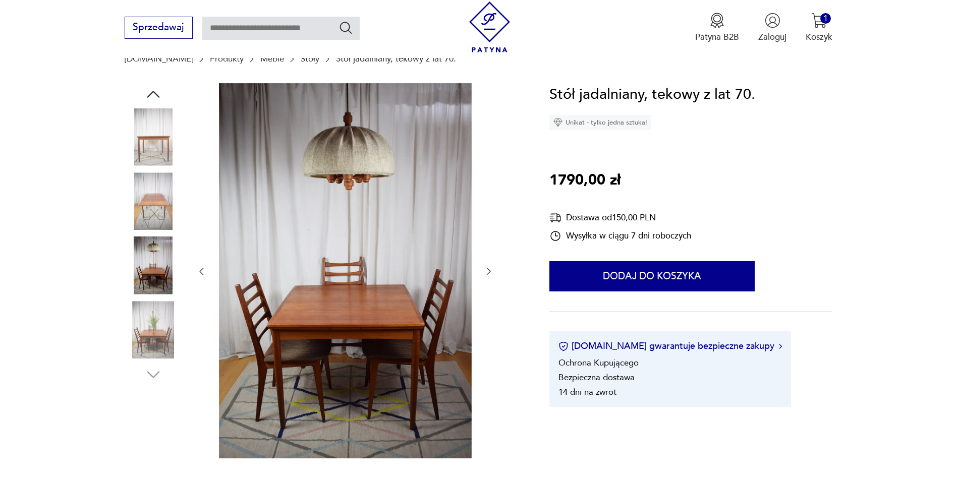
click at [490, 271] on icon "button" at bounding box center [489, 271] width 4 height 7
